Goal: Transaction & Acquisition: Obtain resource

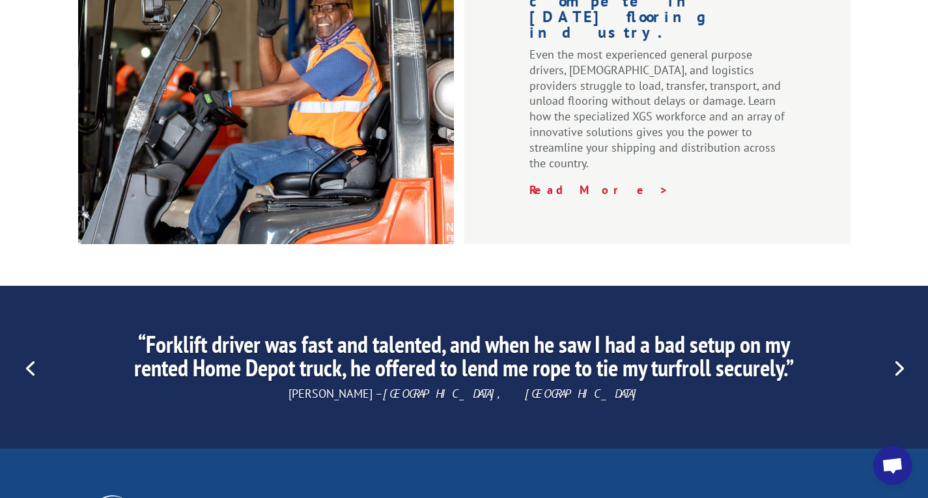
scroll to position [2078, 0]
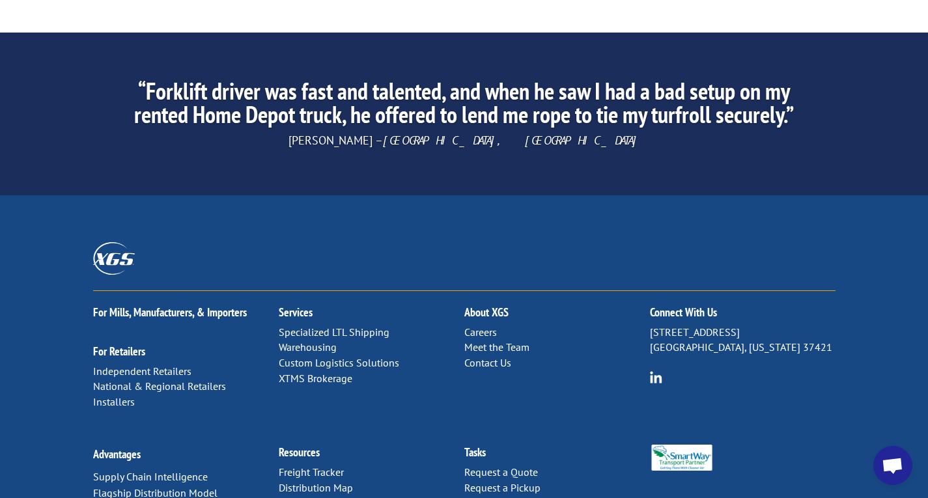
click at [904, 457] on span "Open chat" at bounding box center [893, 465] width 39 height 39
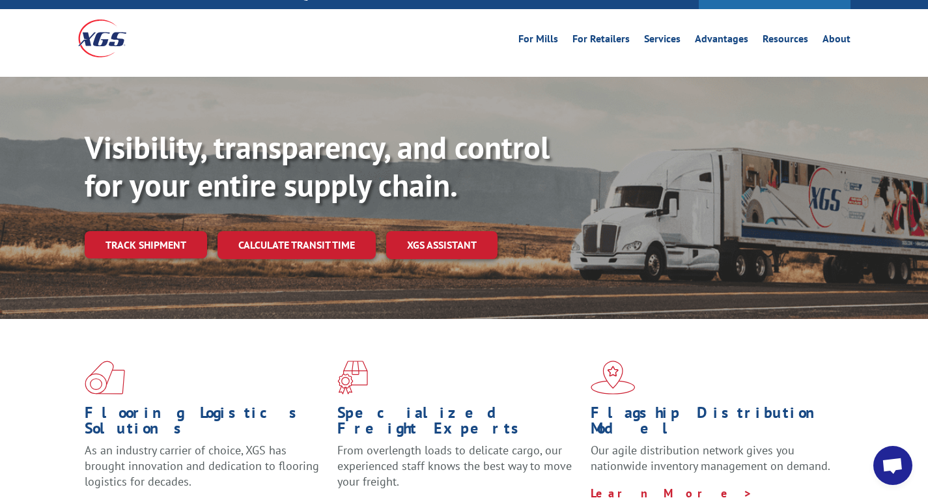
scroll to position [0, 0]
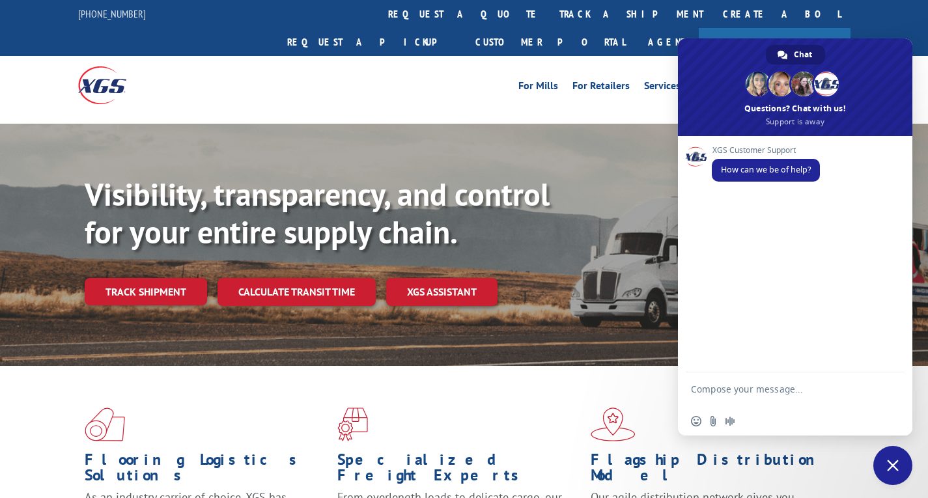
click at [492, 408] on span at bounding box center [464, 425] width 253 height 34
drag, startPoint x: 858, startPoint y: 76, endPoint x: 833, endPoint y: 217, distance: 143.7
click at [839, 226] on div "Chat Megan Ashlee Nicole And 7 more Questions? Chat with us! Support is away XG…" at bounding box center [795, 236] width 235 height 397
click at [650, 81] on link "Services" at bounding box center [662, 88] width 36 height 14
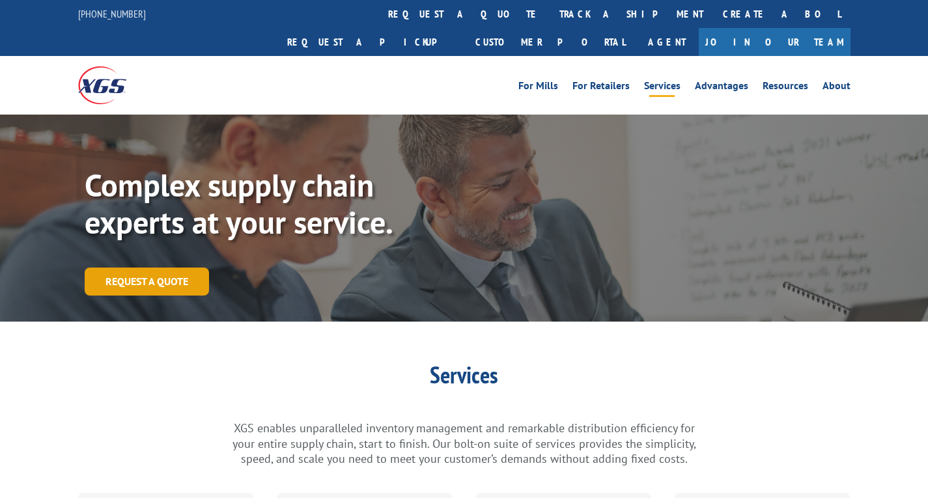
click at [156, 268] on link "Request a Quote" at bounding box center [147, 282] width 124 height 28
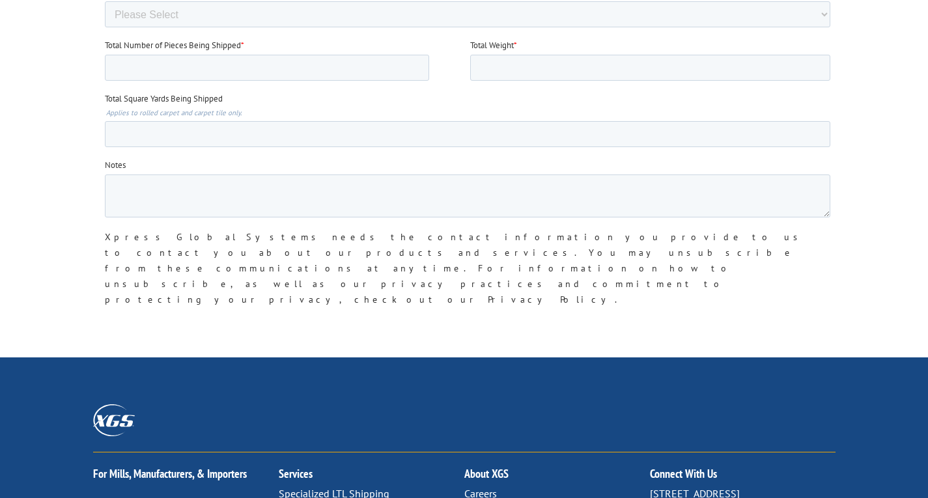
scroll to position [1202, 0]
